Goal: Find contact information: Obtain details needed to contact an individual or organization

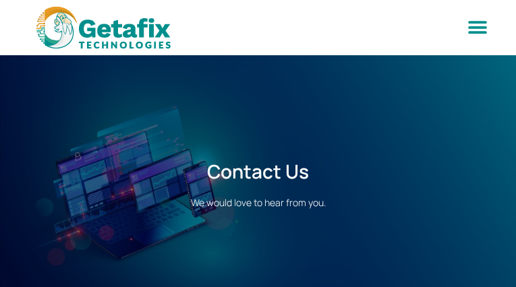
type input "MPLnrMvcSlARxUhX"
type input "hXXutReHMdLAPxz"
type input "[EMAIL_ADDRESS][DOMAIN_NAME]"
type input "4387699385"
type input "mzLNfJPDLrh"
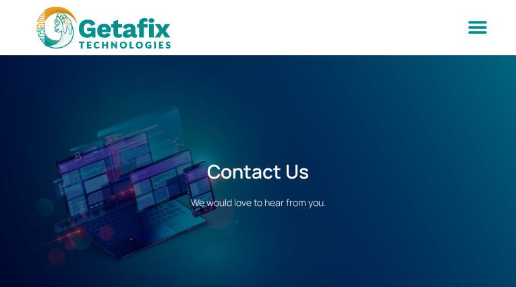
type input "tYdKOgqTxEZSHz"
type input "[EMAIL_ADDRESS][DOMAIN_NAME]"
type input "3086045259"
